Goal: Transaction & Acquisition: Subscribe to service/newsletter

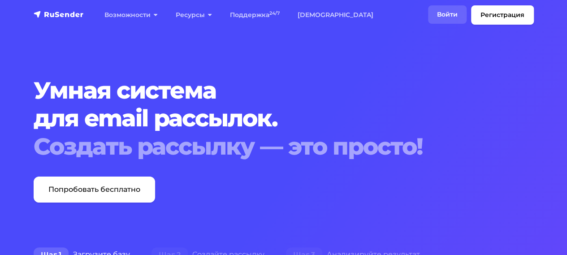
click at [445, 13] on link "Войти" at bounding box center [447, 14] width 39 height 18
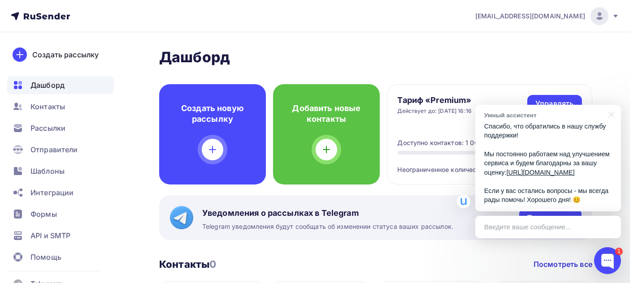
click at [597, 18] on img at bounding box center [599, 16] width 11 height 11
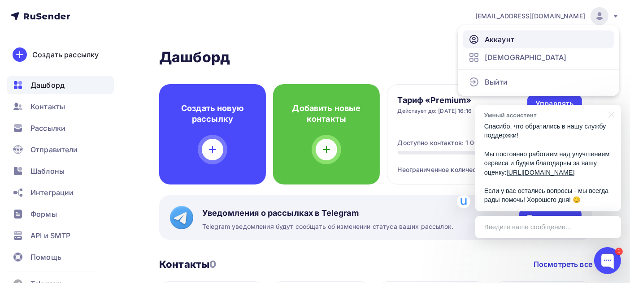
click at [520, 38] on link "Аккаунт" at bounding box center [538, 40] width 151 height 18
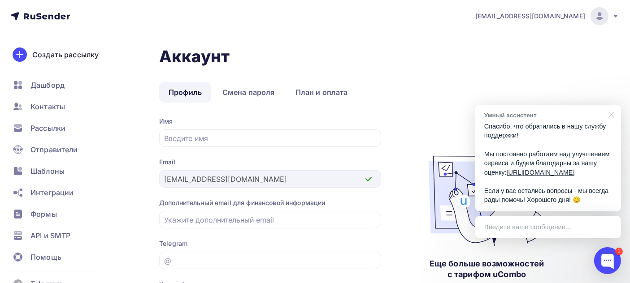
click at [610, 105] on div at bounding box center [610, 114] width 22 height 18
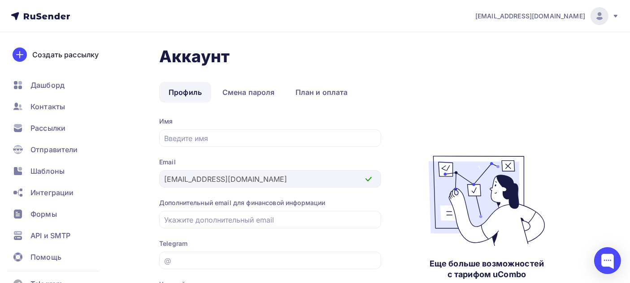
click at [601, 18] on img at bounding box center [599, 16] width 11 height 11
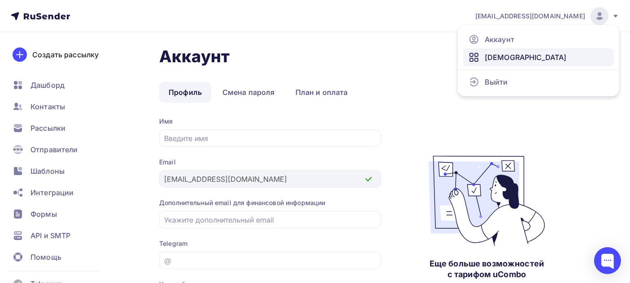
click at [561, 52] on link "[DEMOGRAPHIC_DATA]" at bounding box center [538, 57] width 151 height 18
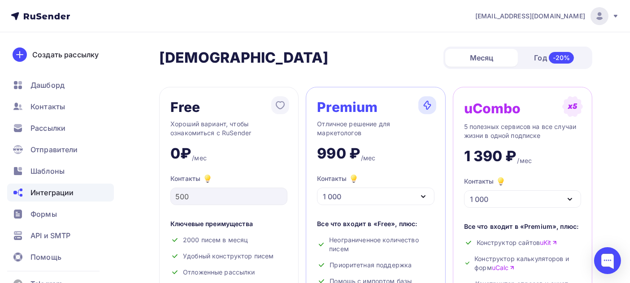
scroll to position [20, 0]
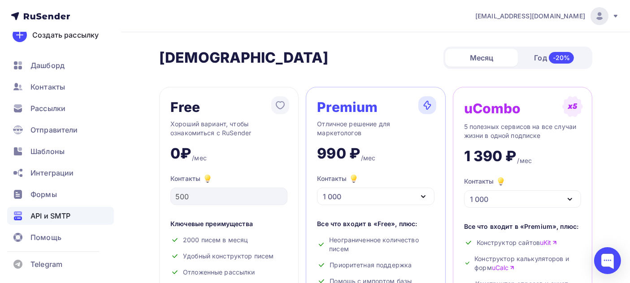
click at [83, 214] on div "API и SMTP" at bounding box center [60, 216] width 107 height 18
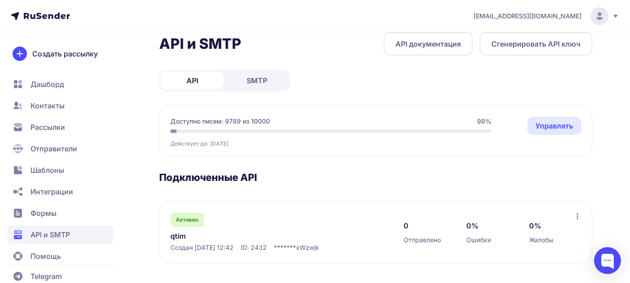
scroll to position [16, 0]
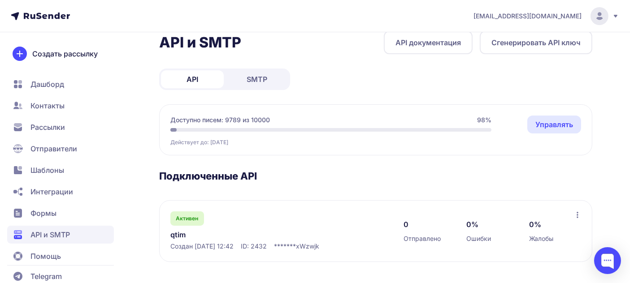
click at [268, 85] on link "SMTP" at bounding box center [257, 79] width 63 height 18
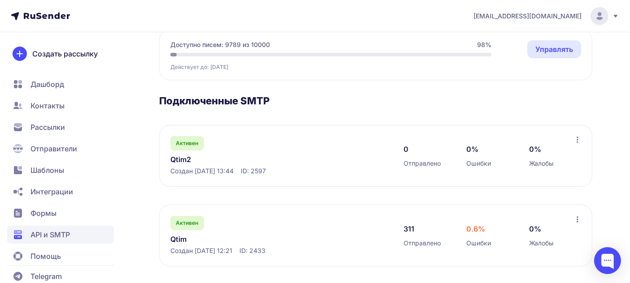
scroll to position [96, 0]
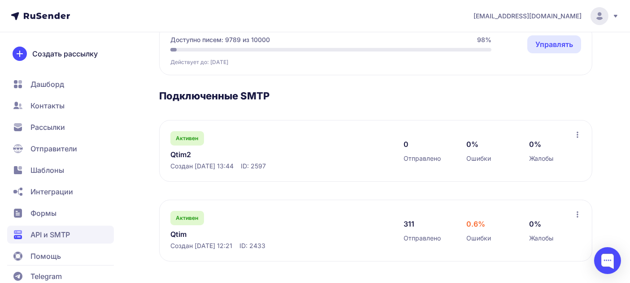
click at [613, 17] on icon at bounding box center [615, 16] width 7 height 7
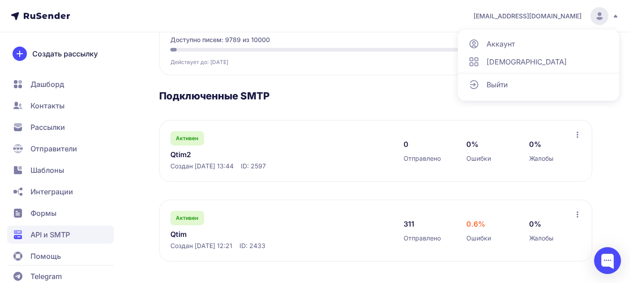
click at [502, 41] on span "Аккаунт" at bounding box center [501, 44] width 28 height 11
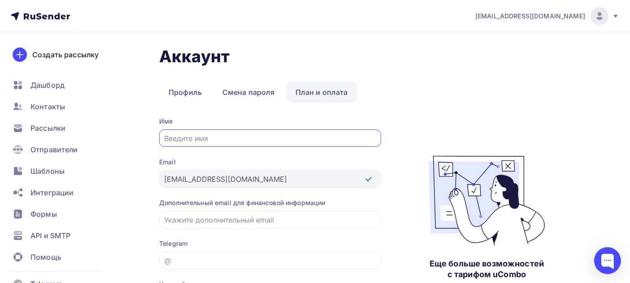
click at [337, 87] on link "План и оплата" at bounding box center [321, 92] width 71 height 21
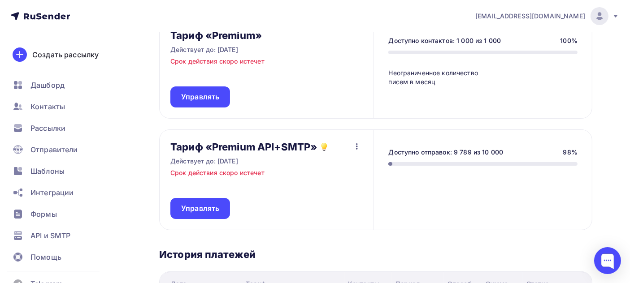
scroll to position [166, 0]
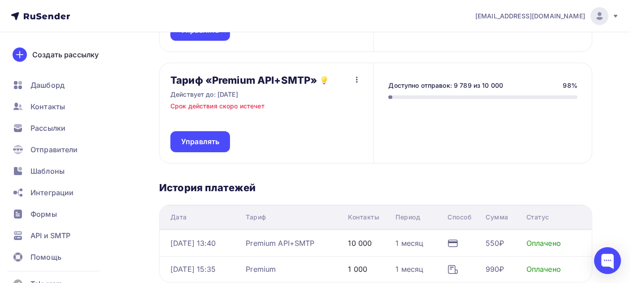
click at [357, 77] on icon "button" at bounding box center [357, 80] width 2 height 6
click at [369, 58] on div "Тариф «Premium» Действует до: 03.10.2025 Срок действия скоро истечет Управлять …" at bounding box center [375, 137] width 433 height 372
click at [219, 144] on span "Управлять" at bounding box center [200, 142] width 38 height 10
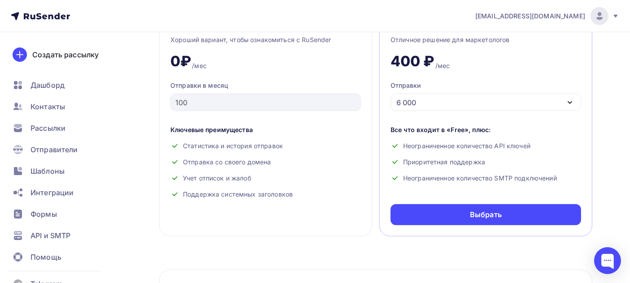
scroll to position [415, 0]
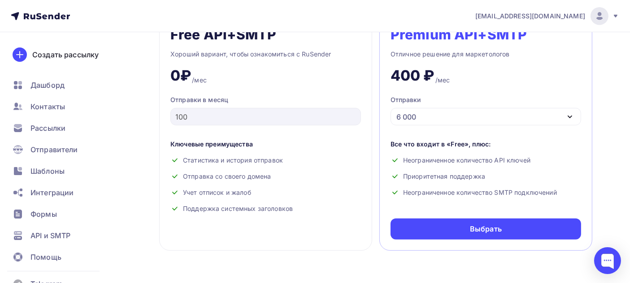
click at [565, 118] on icon "button" at bounding box center [570, 117] width 11 height 11
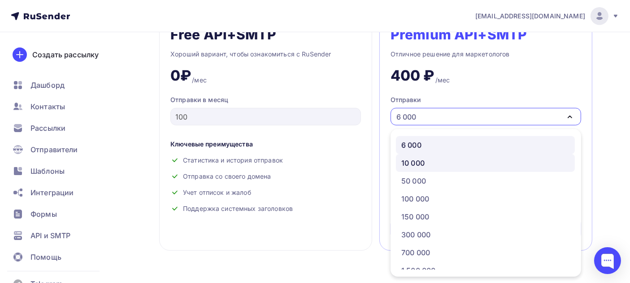
click at [432, 161] on div "10 000" at bounding box center [485, 163] width 168 height 11
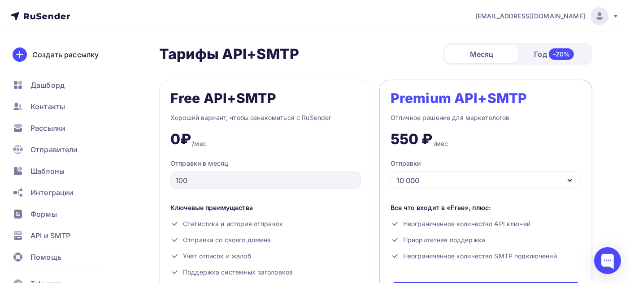
scroll to position [518, 0]
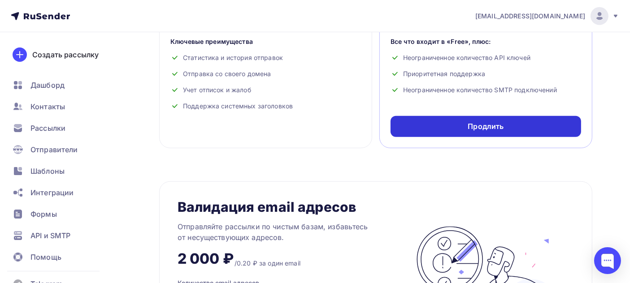
click at [507, 130] on div "Продлить" at bounding box center [486, 126] width 191 height 21
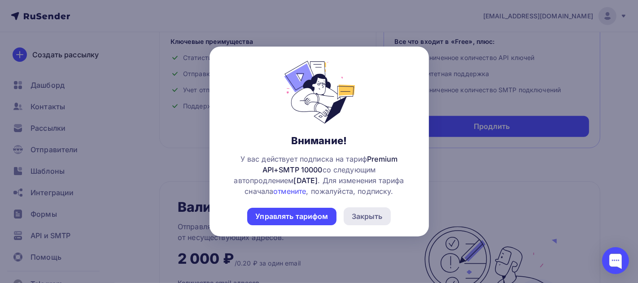
click at [370, 216] on div "Закрыть" at bounding box center [367, 216] width 31 height 11
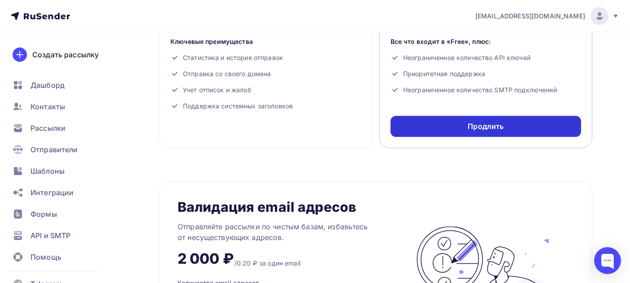
click at [493, 126] on div "Продлить" at bounding box center [486, 127] width 36 height 10
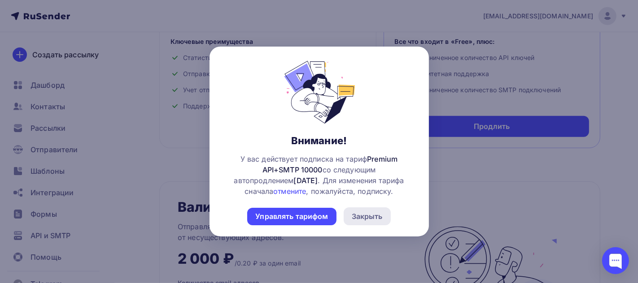
click at [375, 213] on div "Закрыть" at bounding box center [367, 216] width 31 height 11
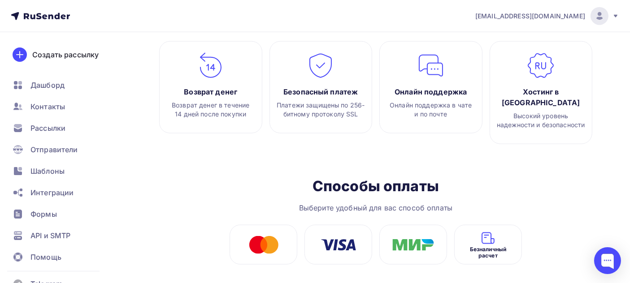
scroll to position [1099, 0]
